Goal: Task Accomplishment & Management: Use online tool/utility

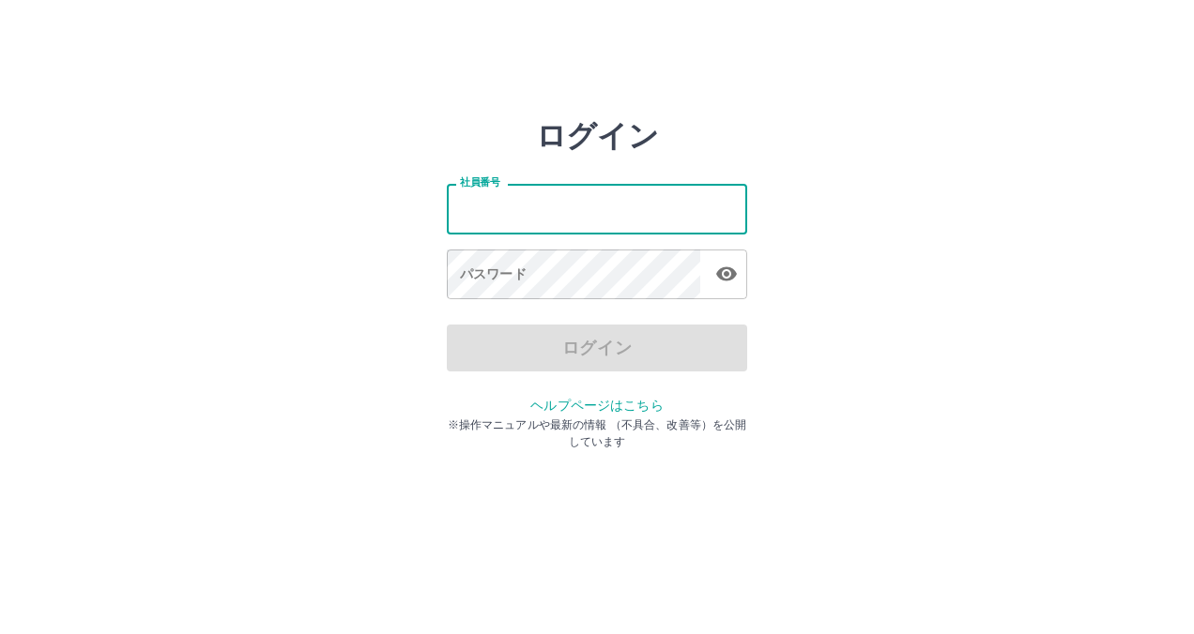
click at [555, 210] on input "社員番号" at bounding box center [597, 209] width 300 height 50
type input "*******"
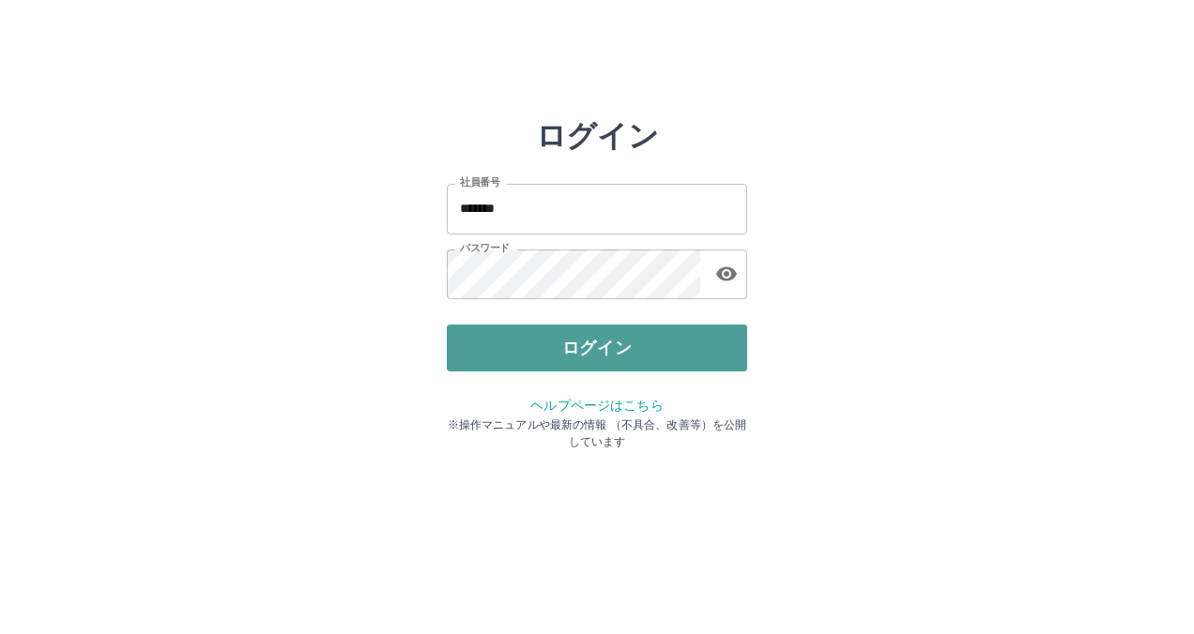
click at [548, 342] on button "ログイン" at bounding box center [597, 348] width 300 height 47
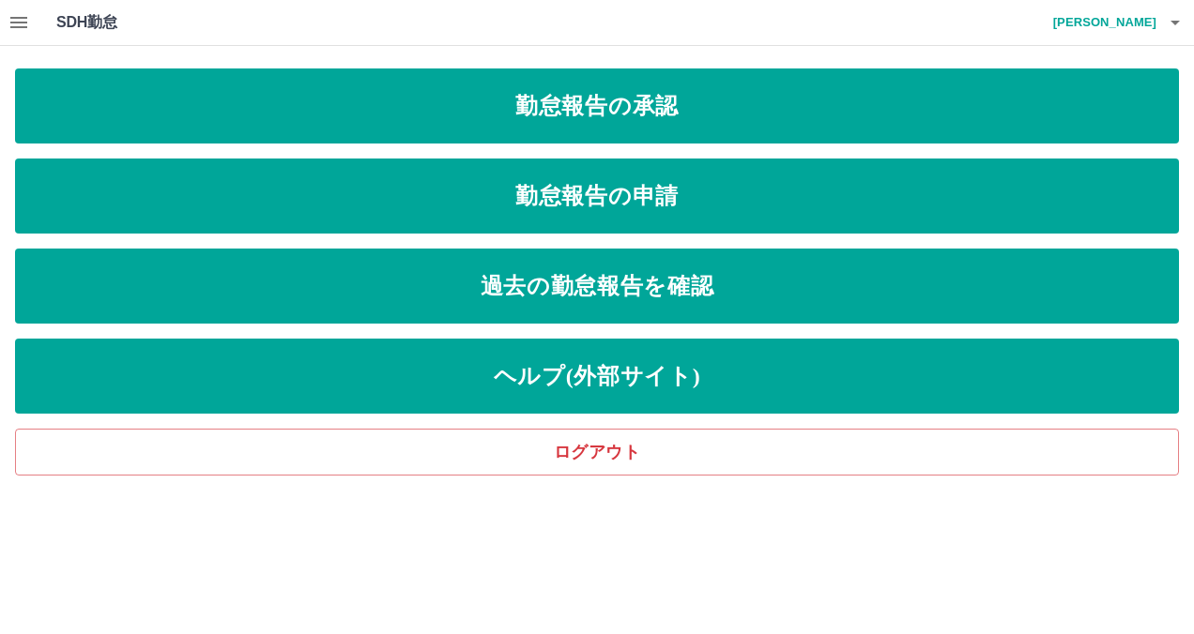
click at [11, 15] on icon "button" at bounding box center [19, 22] width 23 height 23
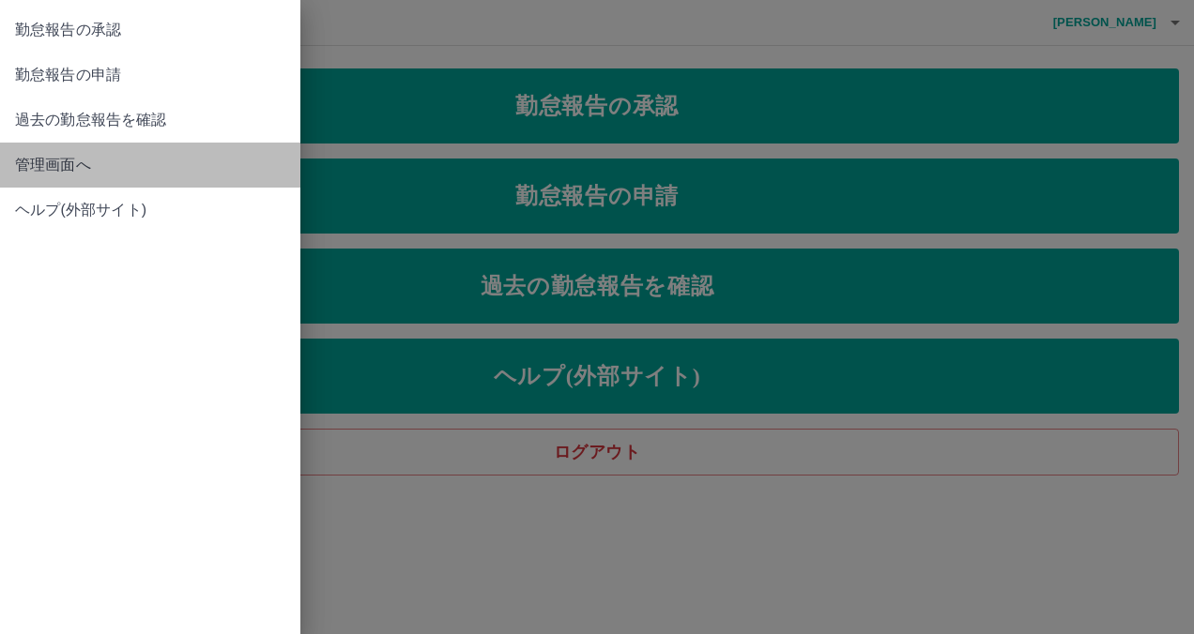
click at [73, 164] on span "管理画面へ" at bounding box center [150, 165] width 270 height 23
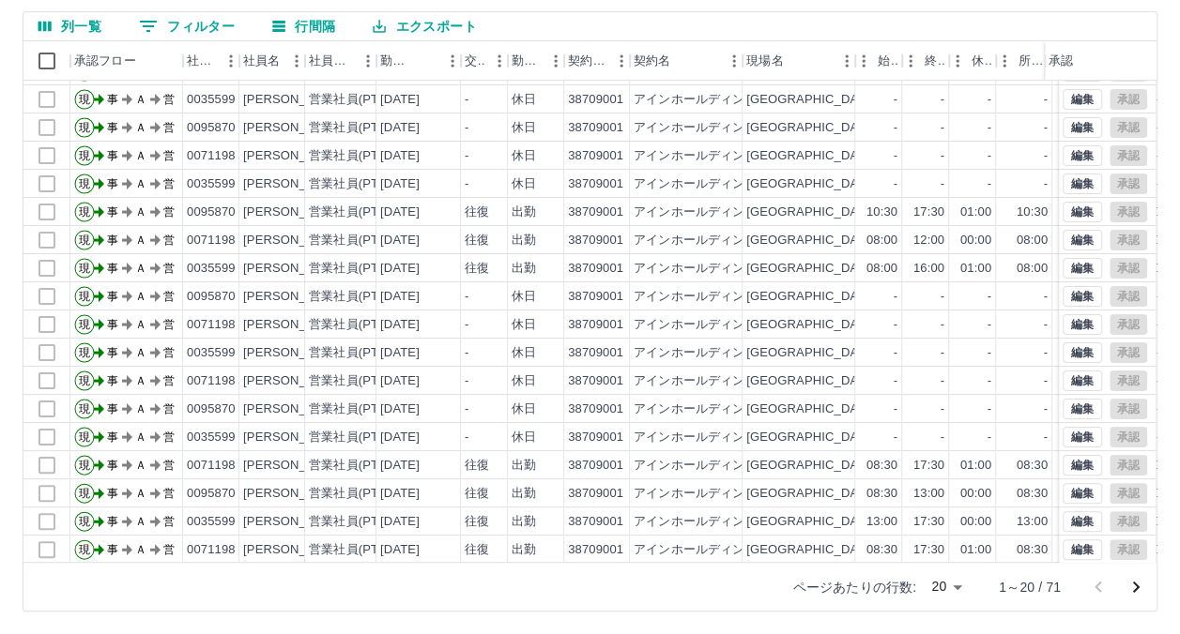
scroll to position [95, 0]
